Goal: Use online tool/utility

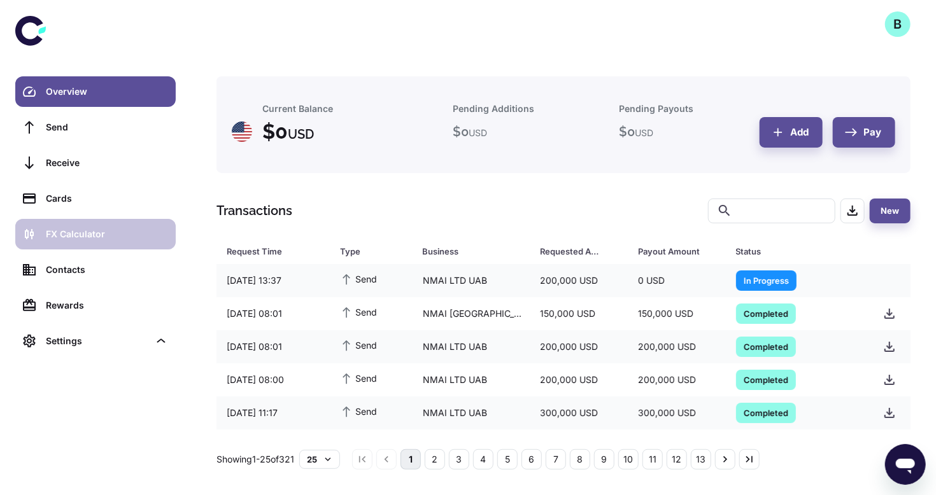
click at [90, 230] on div "FX Calculator" at bounding box center [107, 234] width 122 height 14
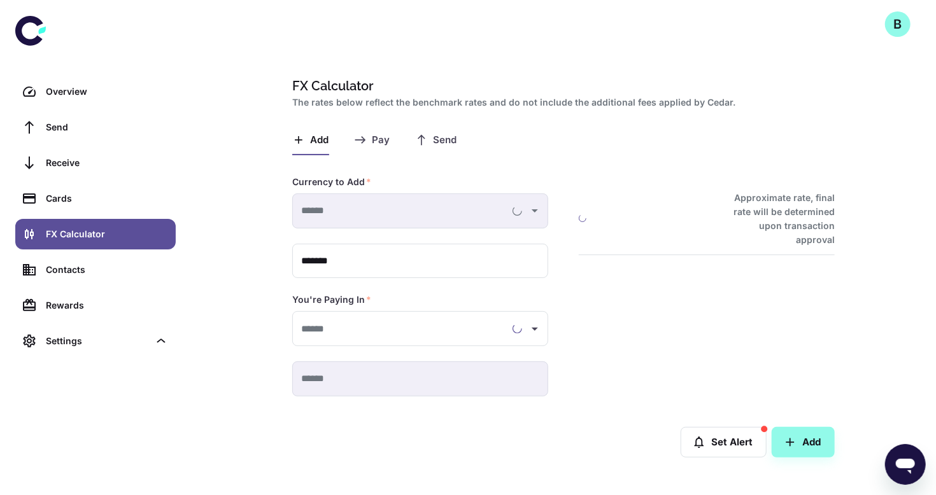
type input "**********"
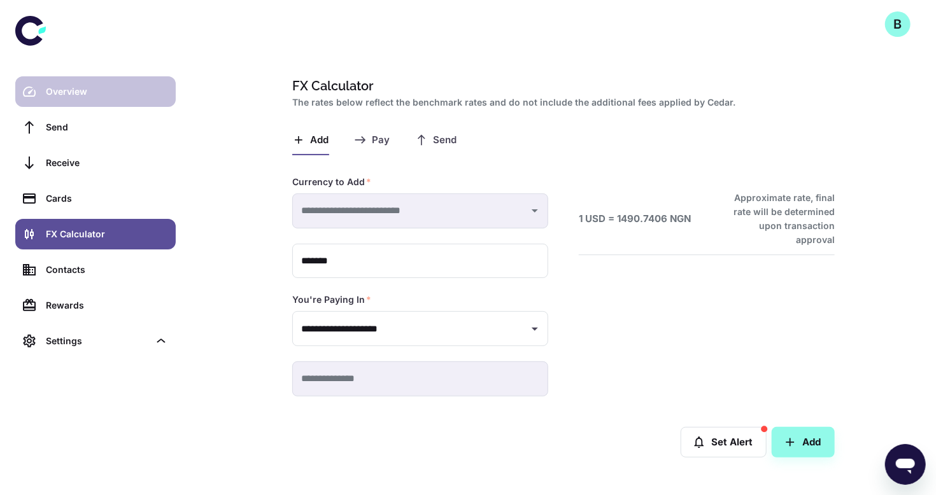
click at [74, 98] on div "Overview" at bounding box center [107, 92] width 122 height 14
